Goal: Task Accomplishment & Management: Use online tool/utility

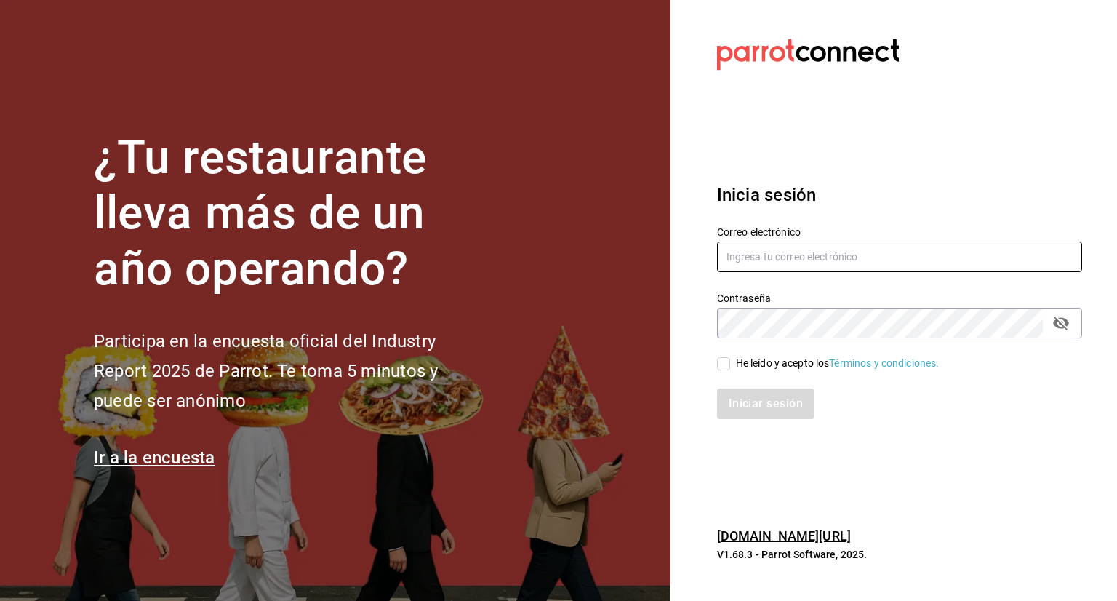
type input "admin@grupocosteno.com"
click at [744, 366] on div "He leído y acepto los Términos y condiciones." at bounding box center [838, 363] width 204 height 15
click at [730, 366] on input "He leído y acepto los Términos y condiciones." at bounding box center [723, 363] width 13 height 13
checkbox input "true"
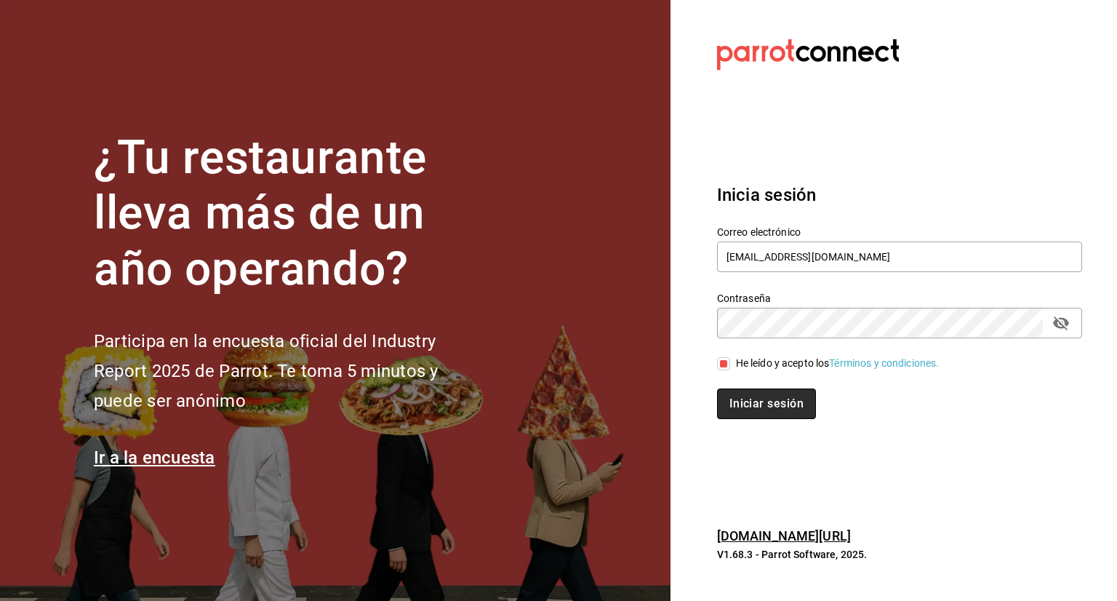
click at [748, 402] on button "Iniciar sesión" at bounding box center [766, 403] width 99 height 31
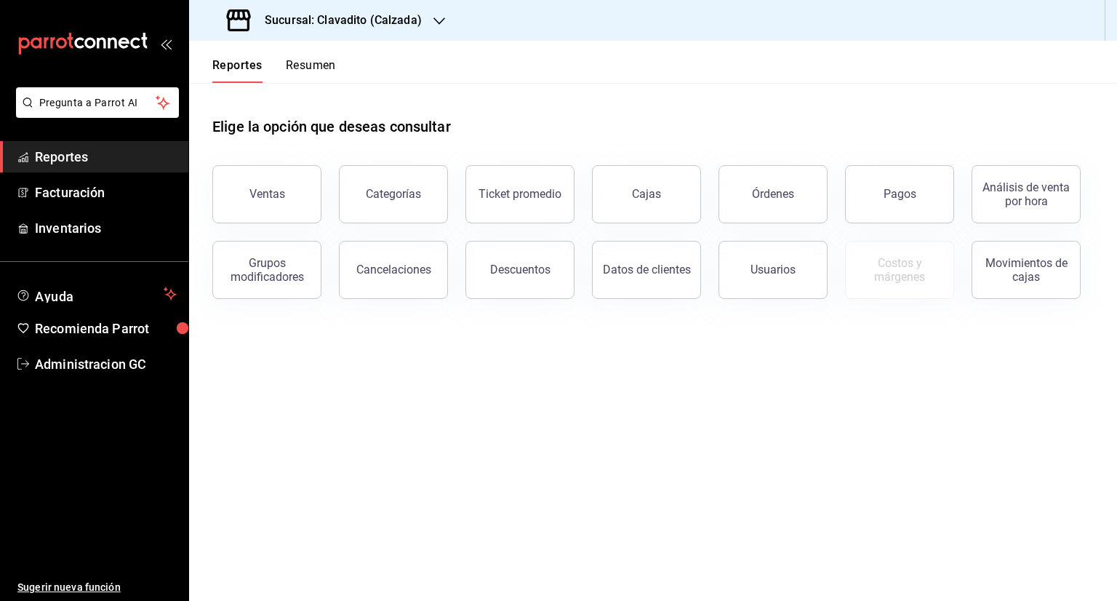
click at [387, 17] on h3 "Sucursal: Clavadito (Calzada)" at bounding box center [337, 20] width 169 height 17
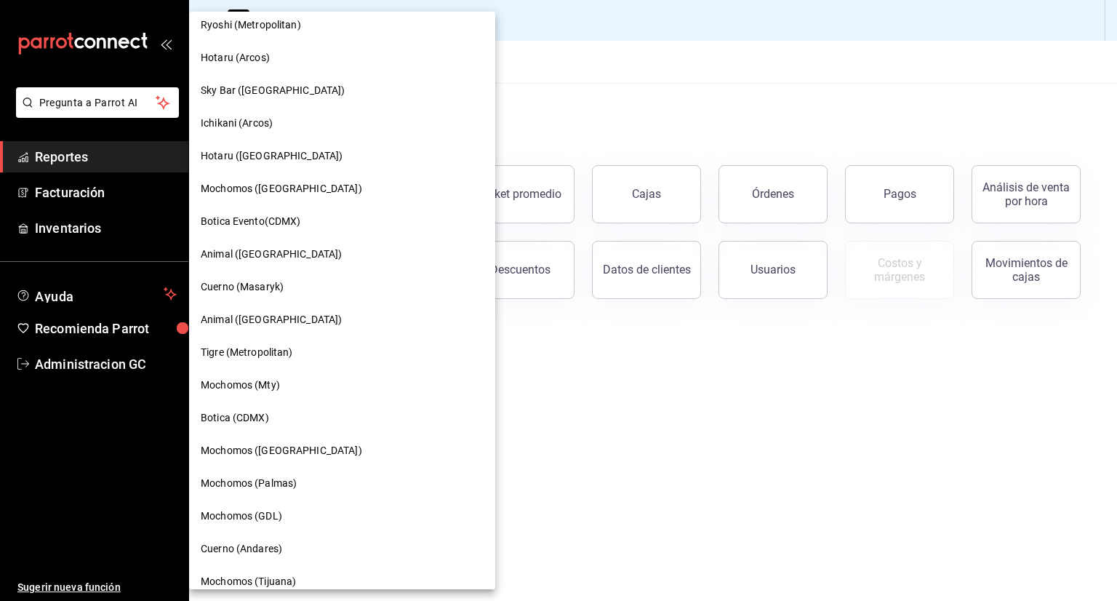
scroll to position [188, 0]
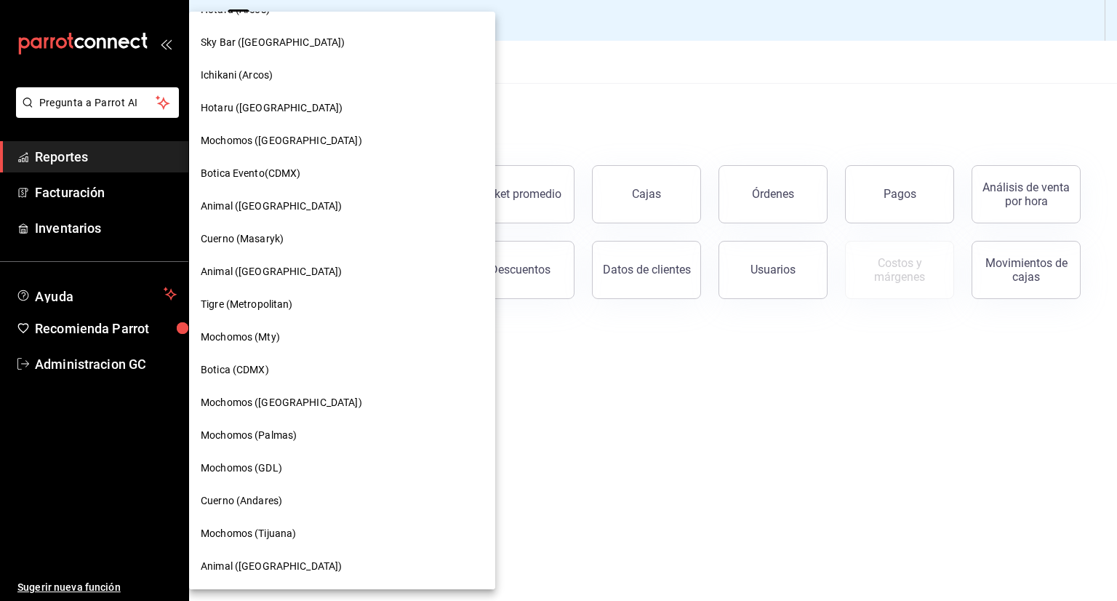
click at [257, 239] on span "Cuerno (Masaryk)" at bounding box center [242, 238] width 83 height 15
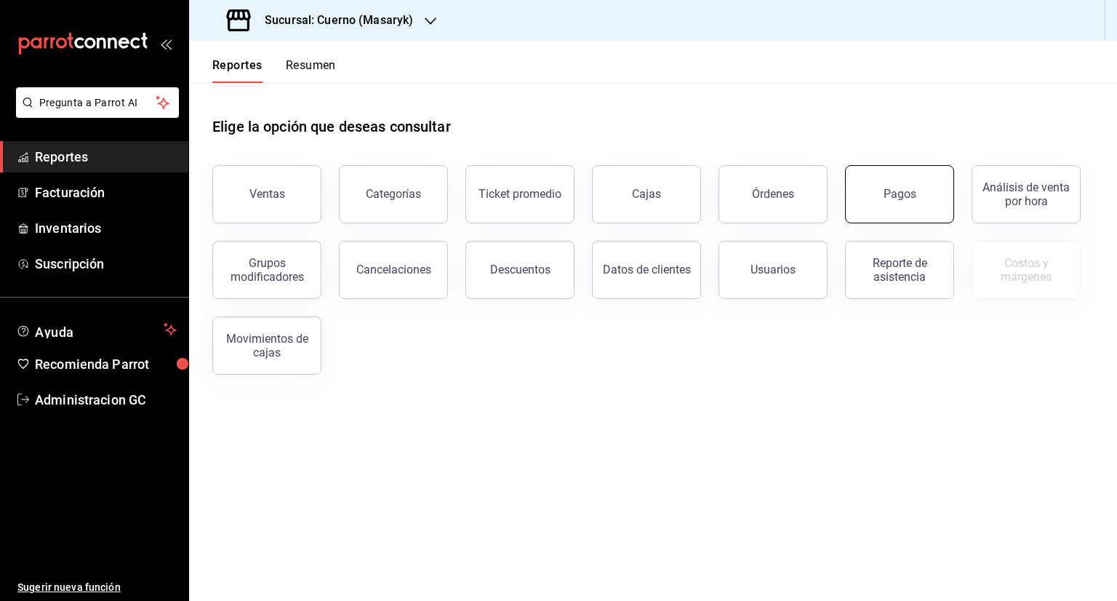
click at [900, 198] on div "Pagos" at bounding box center [900, 194] width 33 height 14
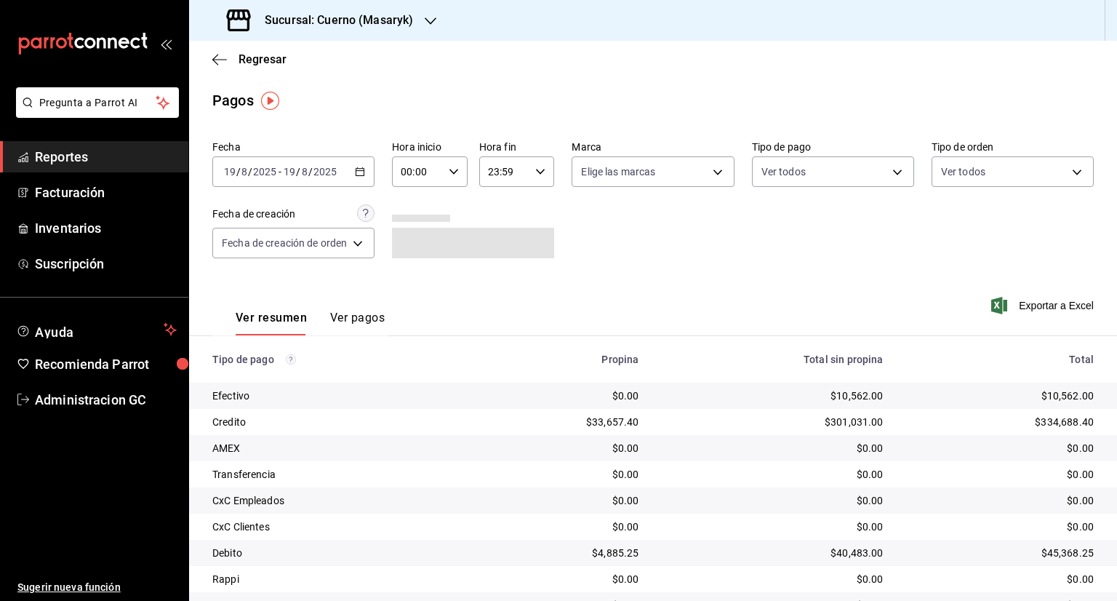
click at [345, 173] on div "[DATE] [DATE] - [DATE] [DATE]" at bounding box center [293, 171] width 162 height 31
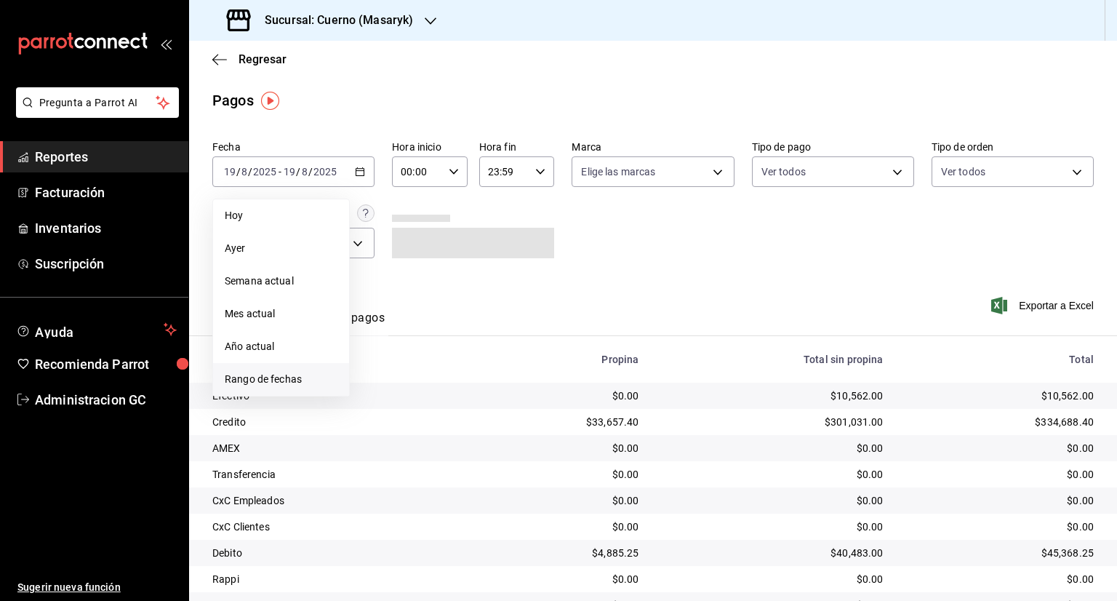
click at [260, 379] on span "Rango de fechas" at bounding box center [281, 379] width 113 height 15
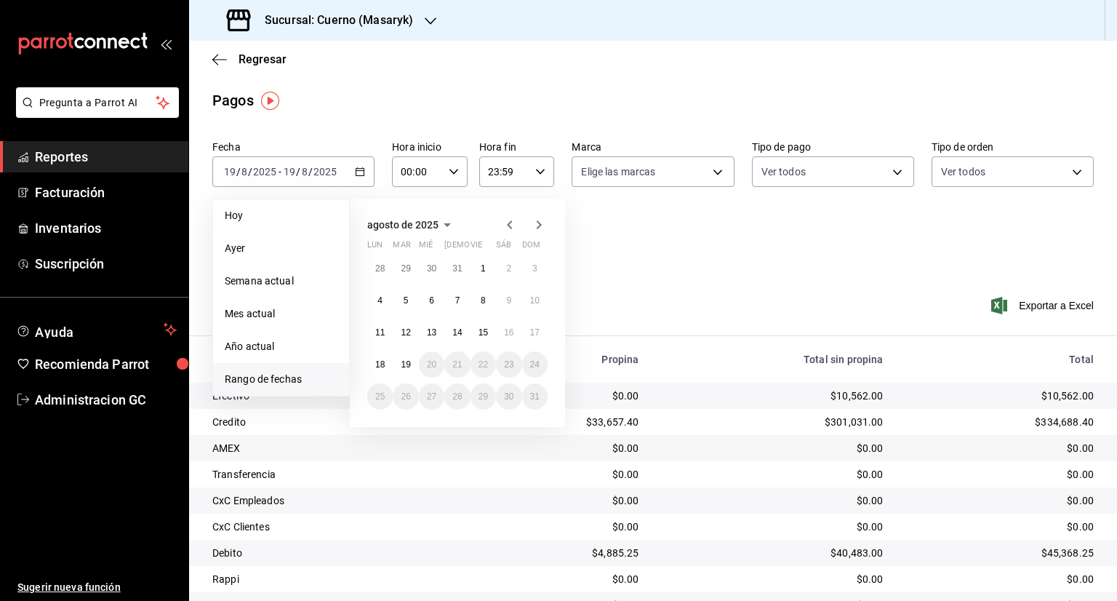
click at [505, 225] on icon "button" at bounding box center [509, 224] width 17 height 17
click at [505, 225] on icon "button" at bounding box center [509, 227] width 17 height 17
click at [532, 225] on icon "button" at bounding box center [538, 224] width 17 height 17
click at [378, 333] on abbr "14" at bounding box center [379, 338] width 9 height 10
click at [372, 330] on button "14" at bounding box center [379, 338] width 25 height 26
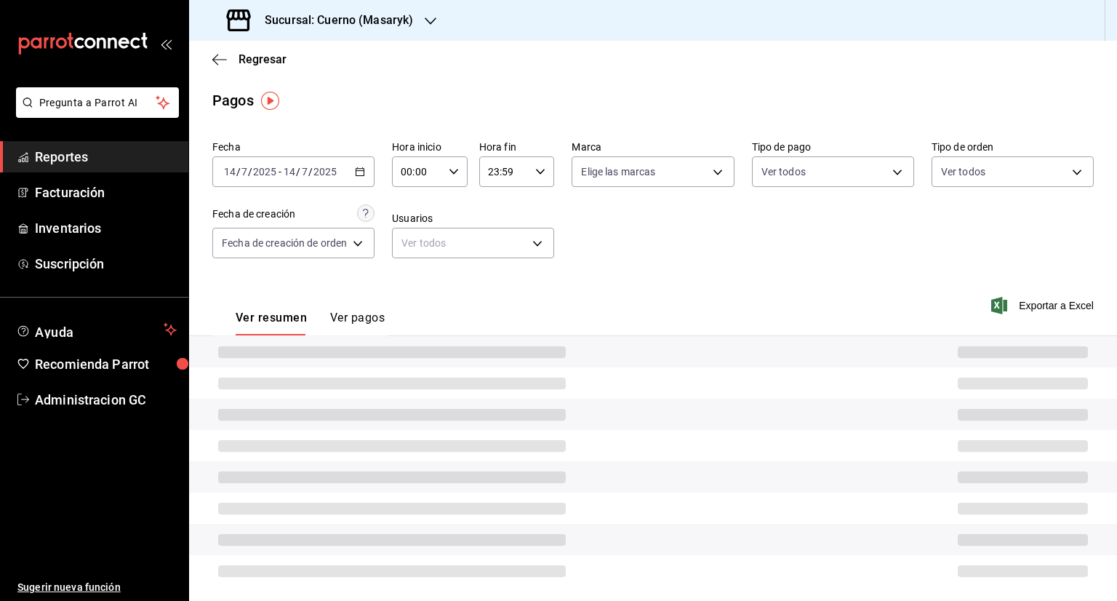
click at [372, 330] on button "Ver pagos" at bounding box center [357, 323] width 55 height 25
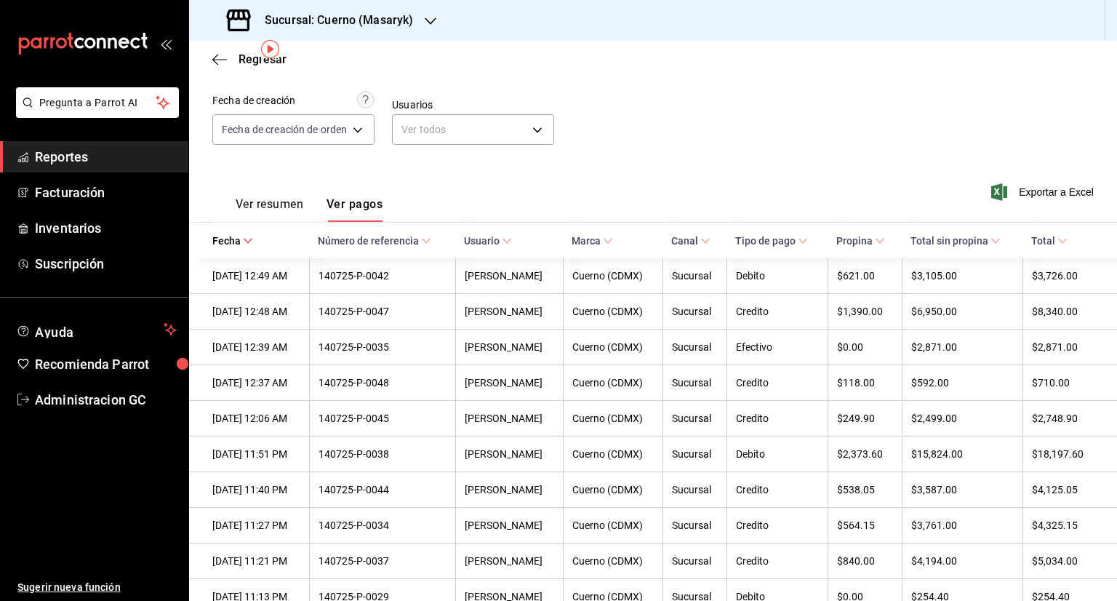
scroll to position [1, 0]
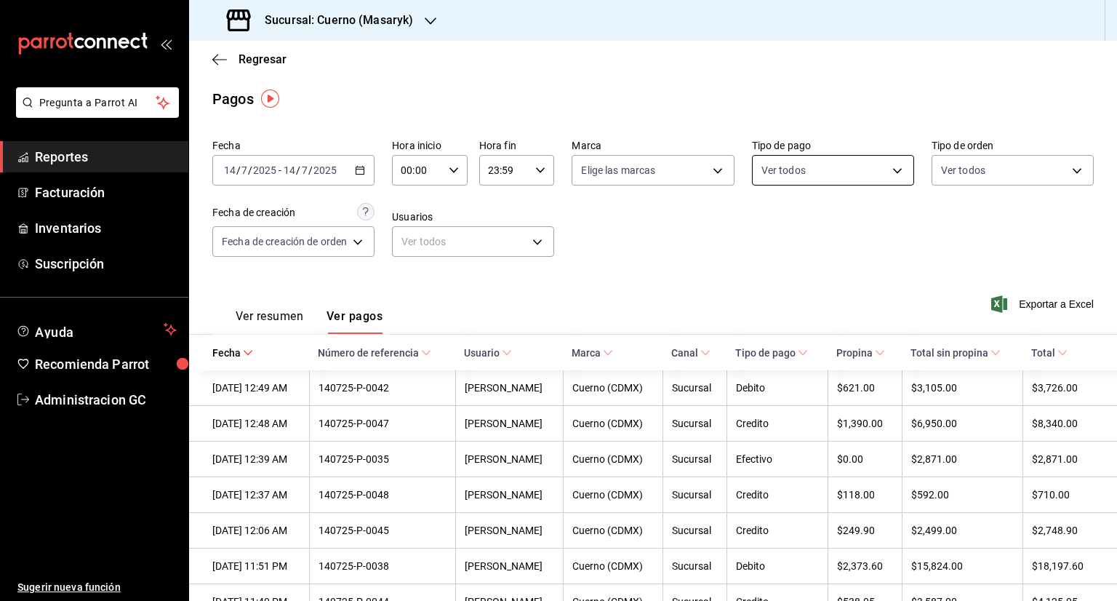
click at [826, 167] on body "Pregunta a Parrot AI Reportes Facturación Inventarios Suscripción Ayuda Recomie…" at bounding box center [558, 300] width 1117 height 601
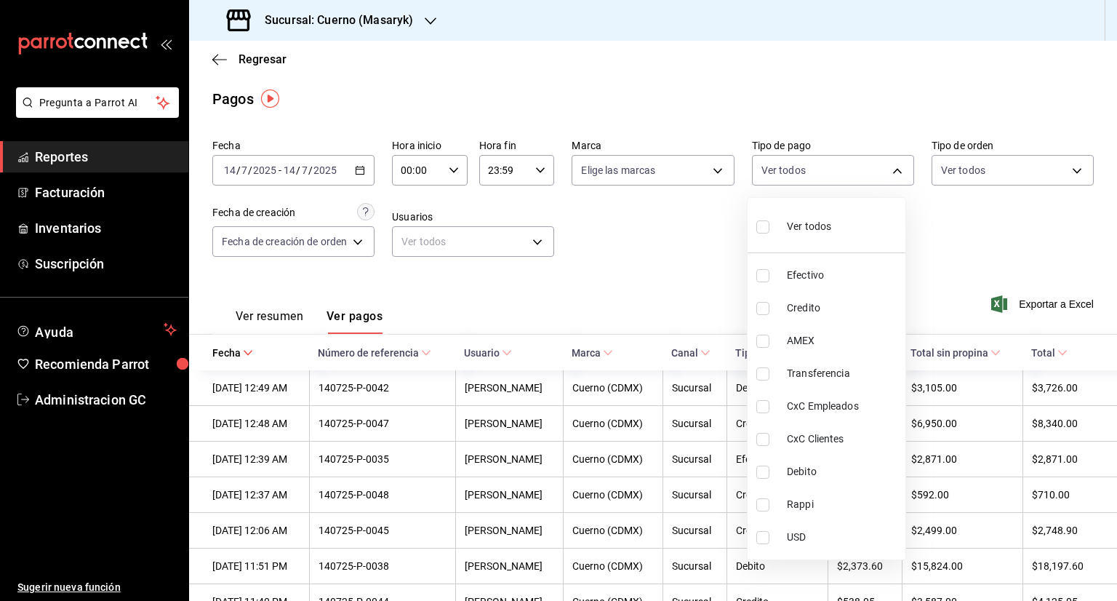
click at [649, 258] on div at bounding box center [558, 300] width 1117 height 601
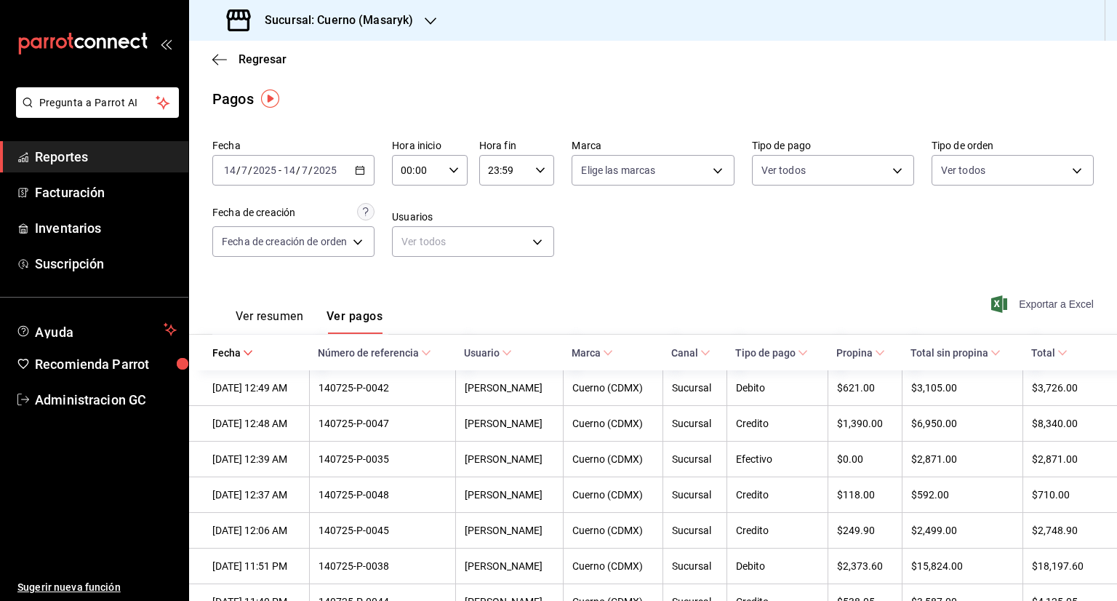
click at [1045, 307] on span "Exportar a Excel" at bounding box center [1044, 303] width 100 height 17
click at [362, 172] on icon "button" at bounding box center [360, 170] width 10 height 10
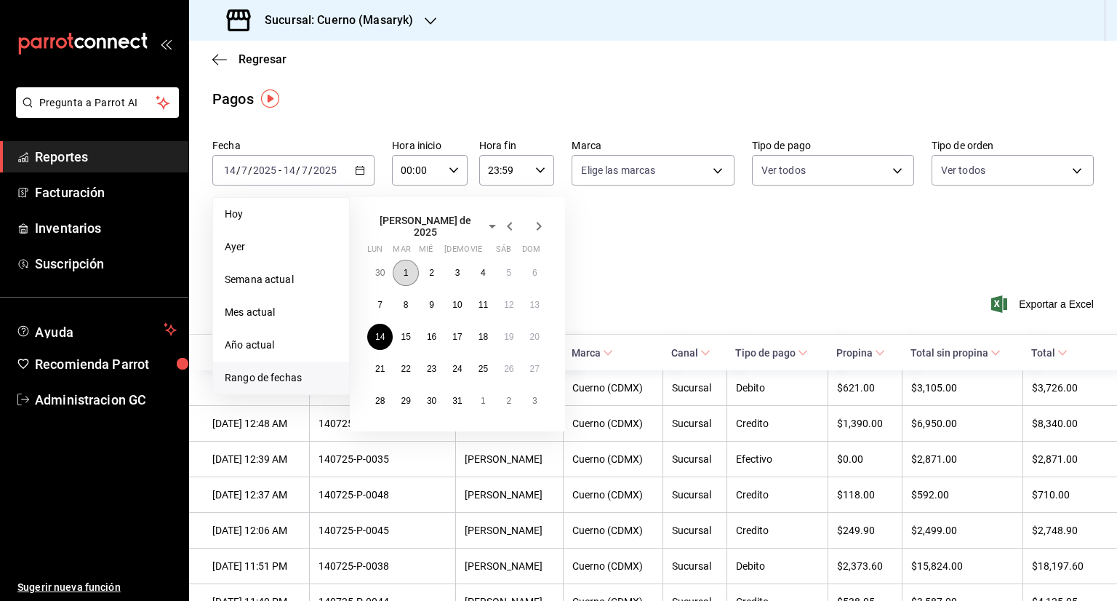
click at [406, 268] on abbr "1" at bounding box center [406, 273] width 5 height 10
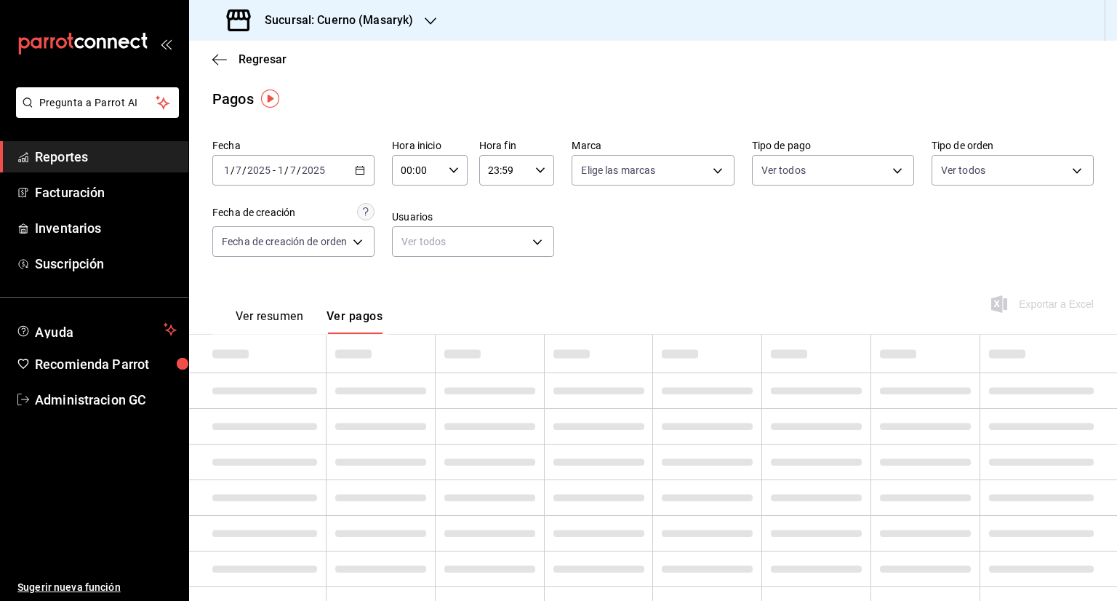
click at [281, 168] on input "1" at bounding box center [280, 170] width 7 height 12
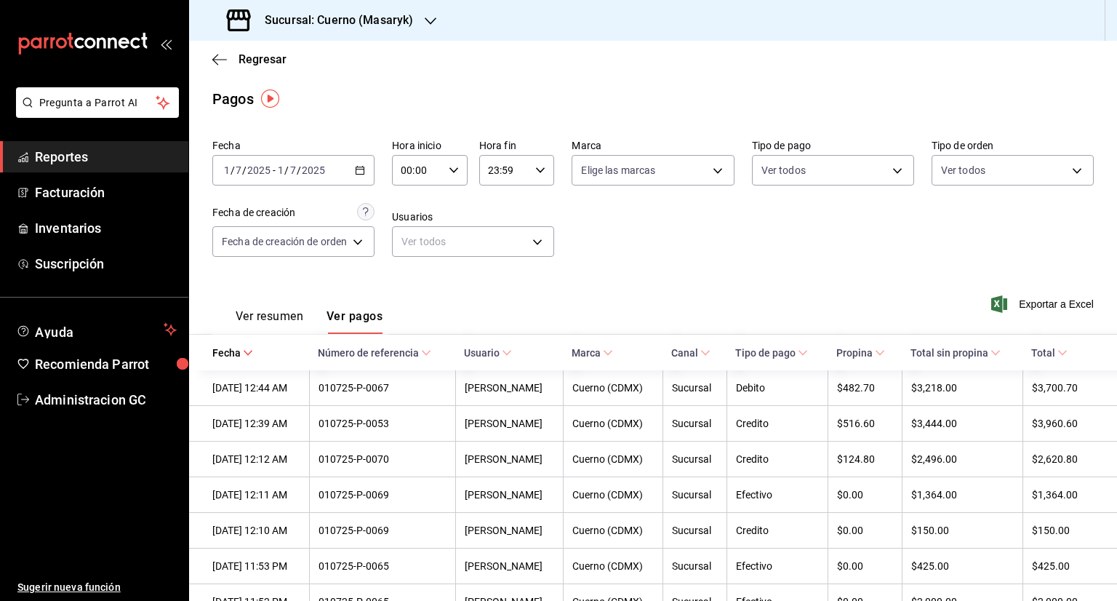
click at [282, 169] on input "1" at bounding box center [280, 170] width 7 height 12
click at [1032, 305] on span "Exportar a Excel" at bounding box center [1044, 303] width 100 height 17
